Goal: Navigation & Orientation: Understand site structure

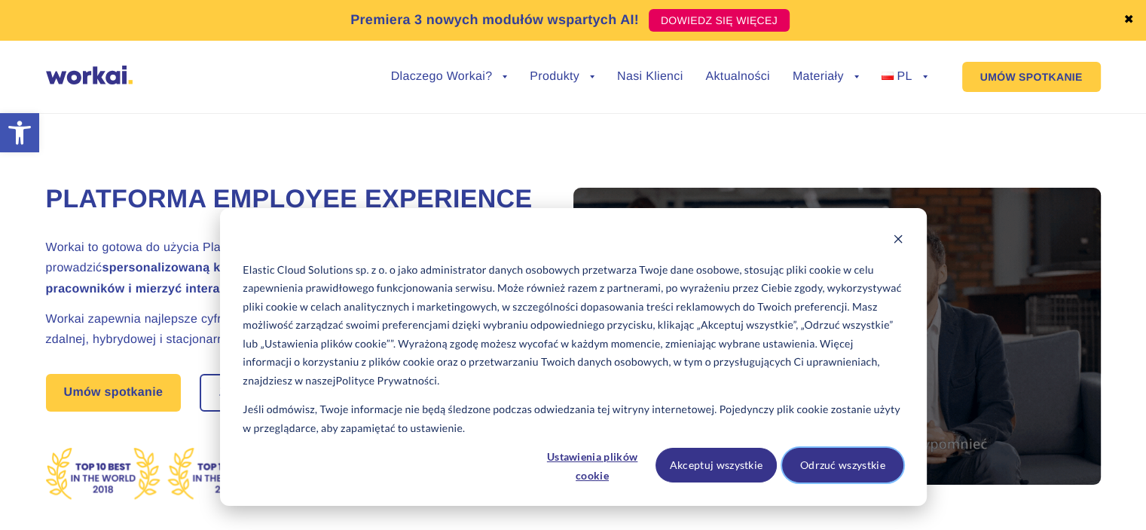
click at [816, 460] on button "Odrzuć wszystkie" at bounding box center [842, 465] width 121 height 35
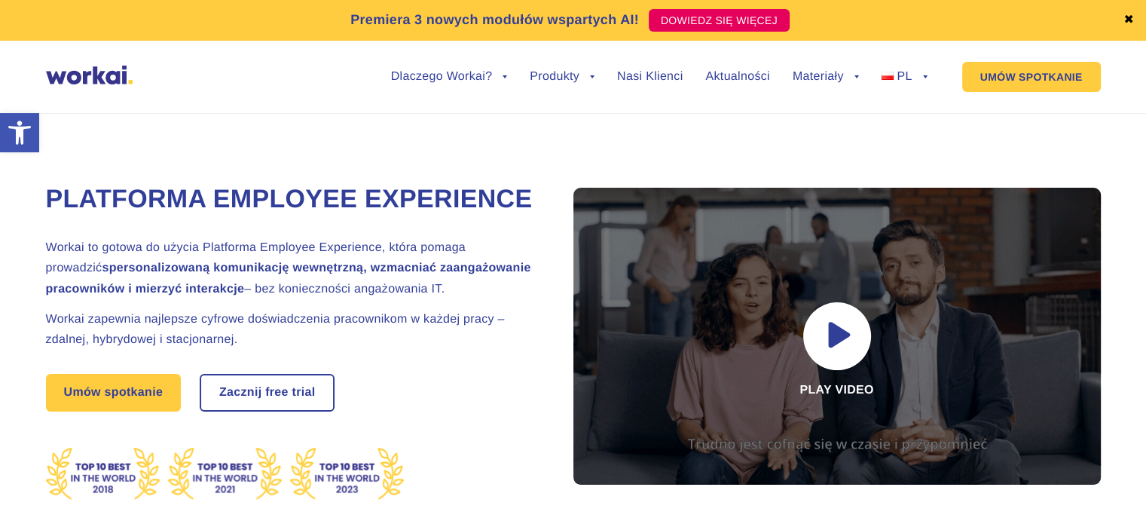
click at [220, 350] on h2 "Workai zapewnia najlepsze cyfrowe doświadczenia pracownikom w każdej pracy – zd…" at bounding box center [291, 329] width 490 height 41
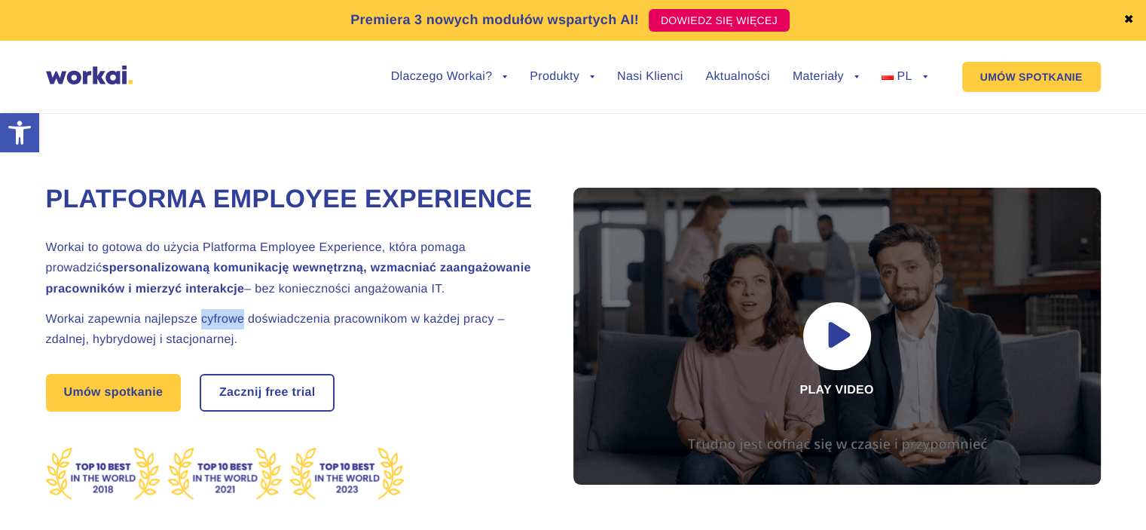
click at [220, 350] on h2 "Workai zapewnia najlepsze cyfrowe doświadczenia pracownikom w każdej pracy – zd…" at bounding box center [291, 329] width 490 height 41
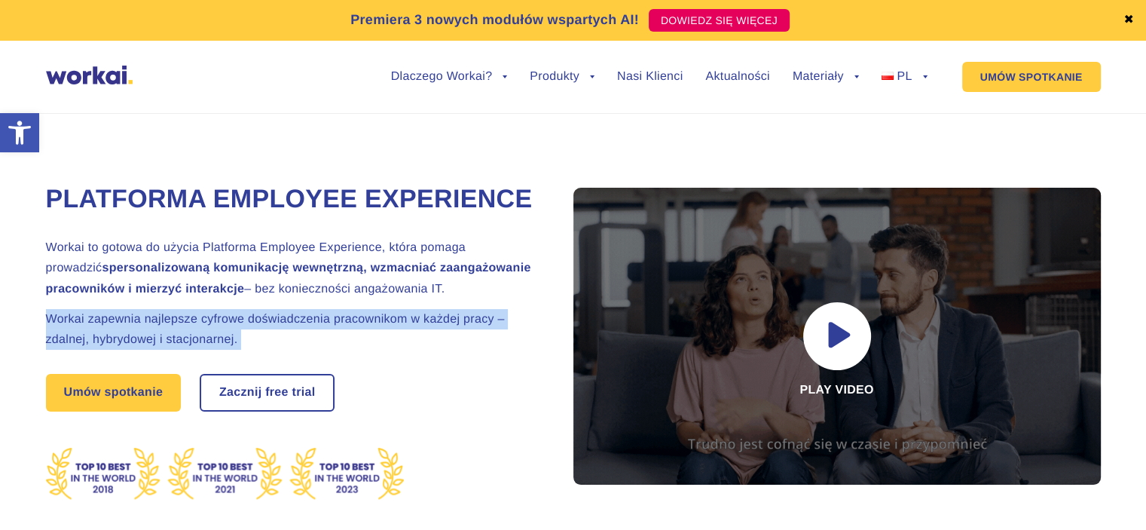
click at [220, 350] on h2 "Workai zapewnia najlepsze cyfrowe doświadczenia pracownikom w każdej pracy – zd…" at bounding box center [291, 329] width 490 height 41
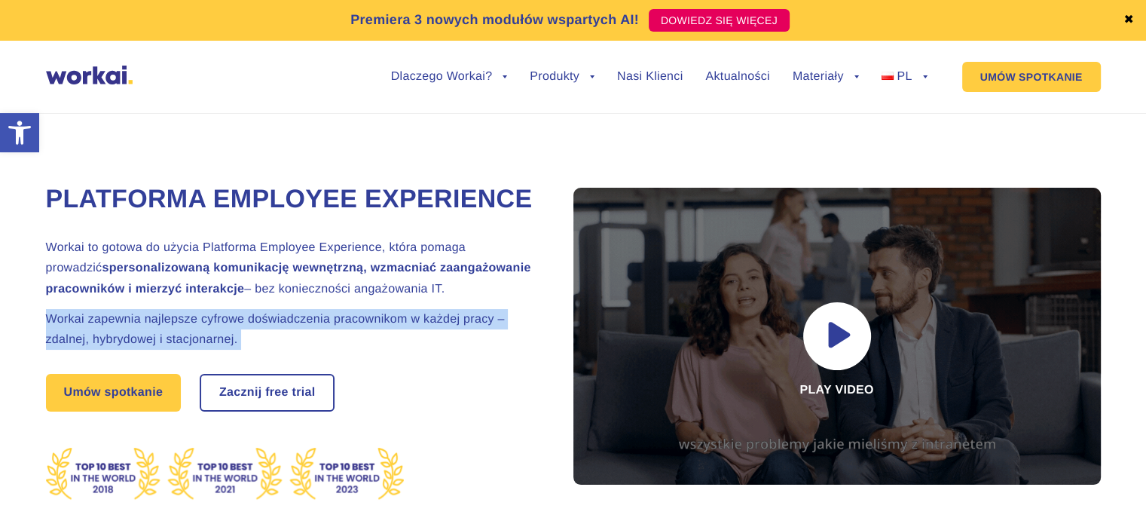
click at [220, 350] on h2 "Workai zapewnia najlepsze cyfrowe doświadczenia pracownikom w każdej pracy – zd…" at bounding box center [291, 329] width 490 height 41
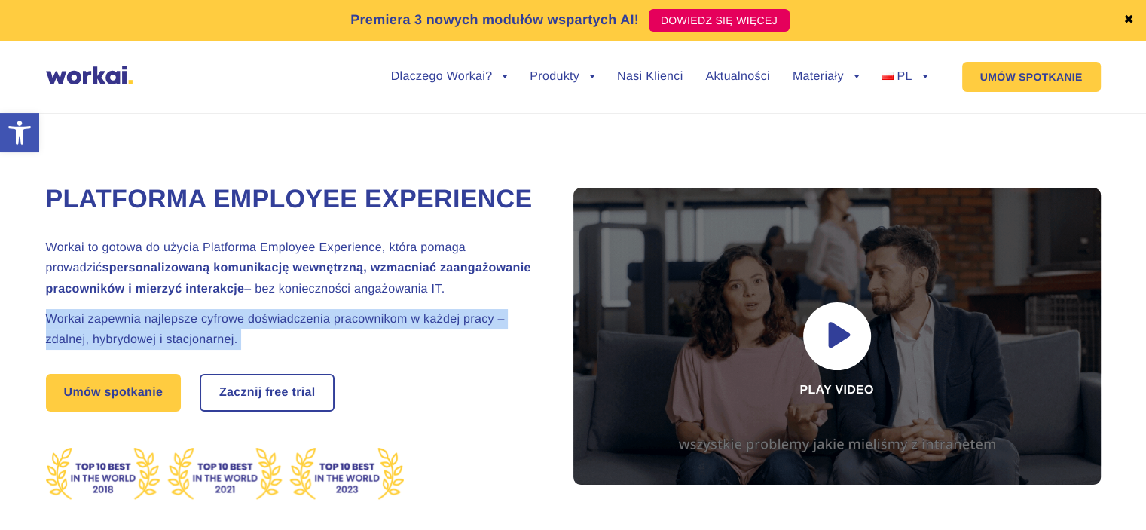
click at [220, 350] on h2 "Workai zapewnia najlepsze cyfrowe doświadczenia pracownikom w każdej pracy – zd…" at bounding box center [291, 329] width 490 height 41
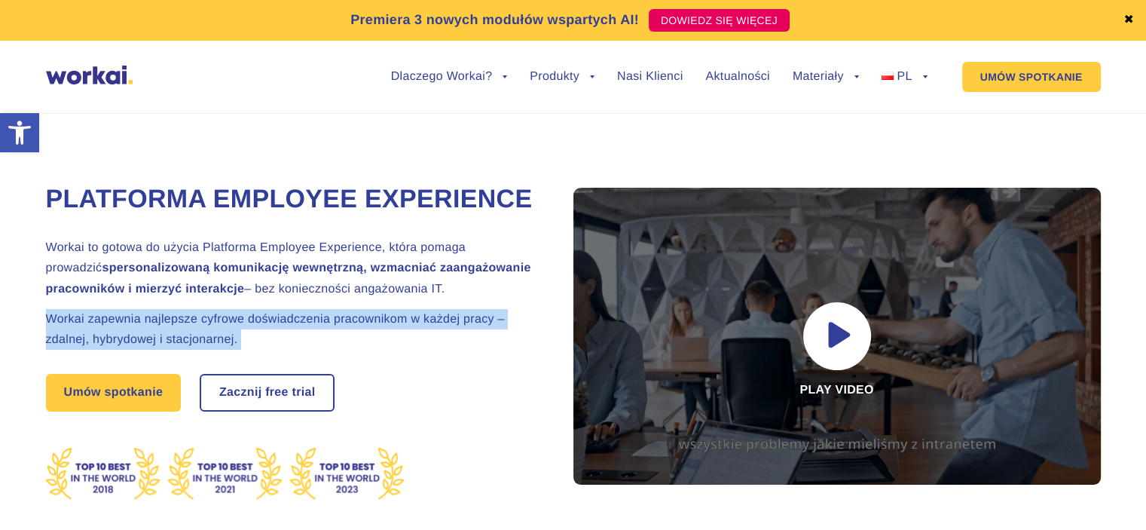
click at [220, 350] on h2 "Workai zapewnia najlepsze cyfrowe doświadczenia pracownikom w każdej pracy – zd…" at bounding box center [291, 329] width 490 height 41
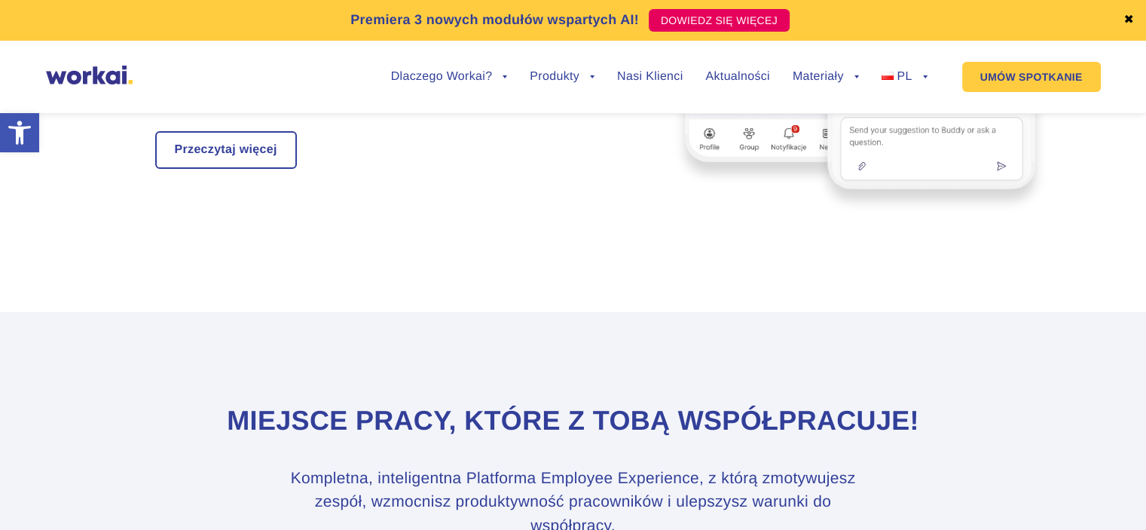
scroll to position [5268, 0]
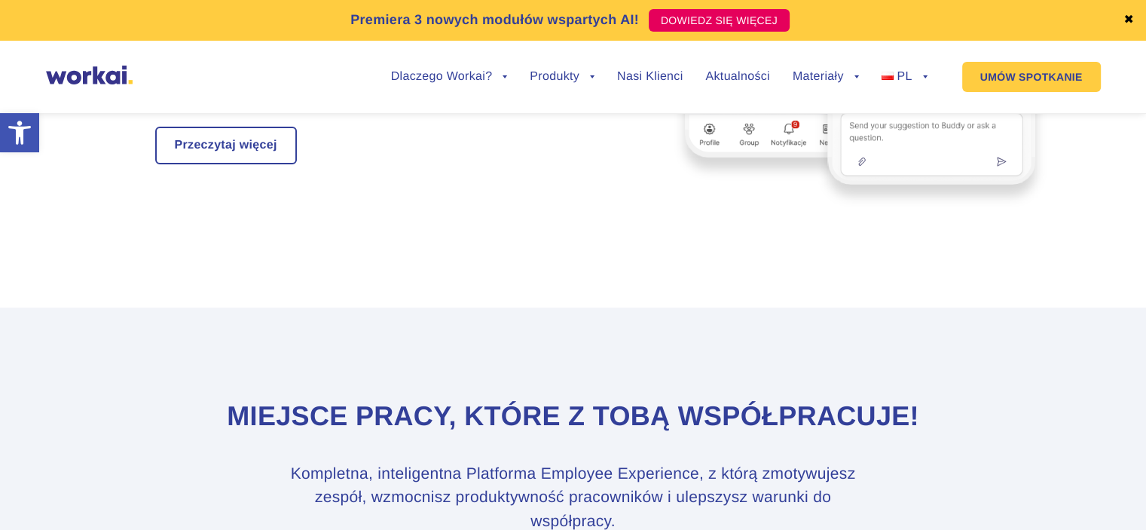
click at [188, 94] on div "Dlaczego Workai? back Dlaczego Workai? Kalkulator ROI Intranetu Bezpieczeństwo …" at bounding box center [573, 76] width 1055 height 57
